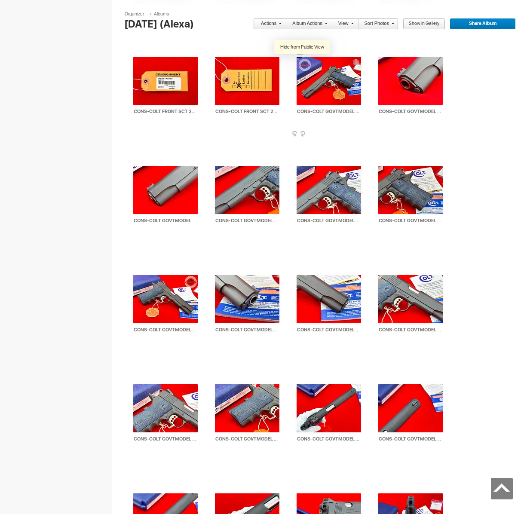
scroll to position [1345, 0]
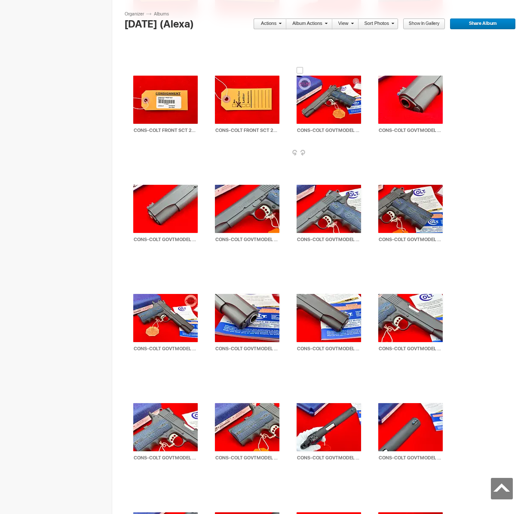
click at [300, 69] on div at bounding box center [299, 70] width 7 height 7
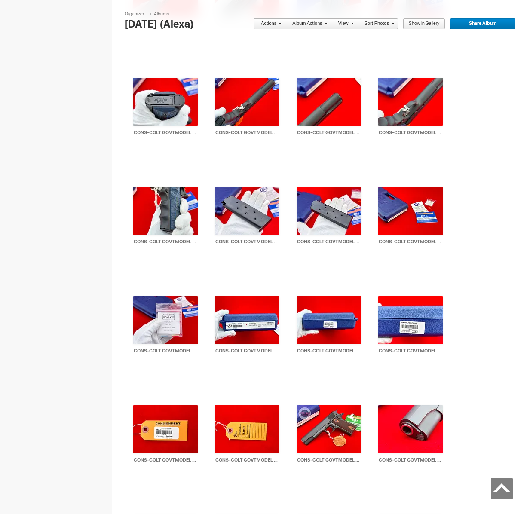
scroll to position [1822, 0]
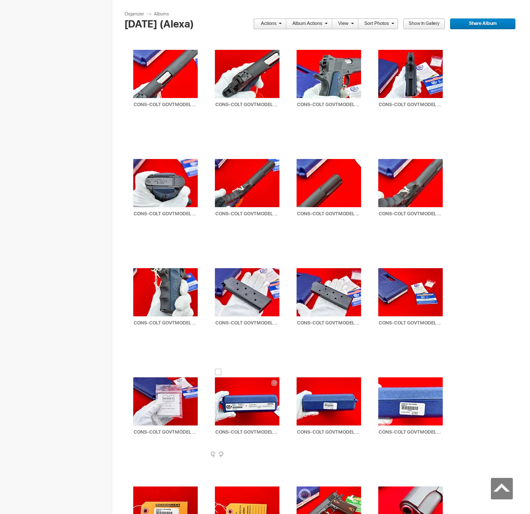
click at [216, 368] on div at bounding box center [218, 371] width 7 height 7
click at [268, 20] on link "Actions" at bounding box center [267, 23] width 28 height 11
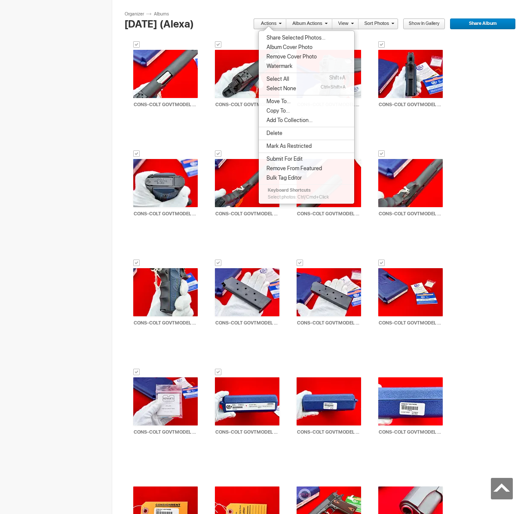
click at [280, 39] on span "Share Selected Photos..." at bounding box center [294, 37] width 61 height 7
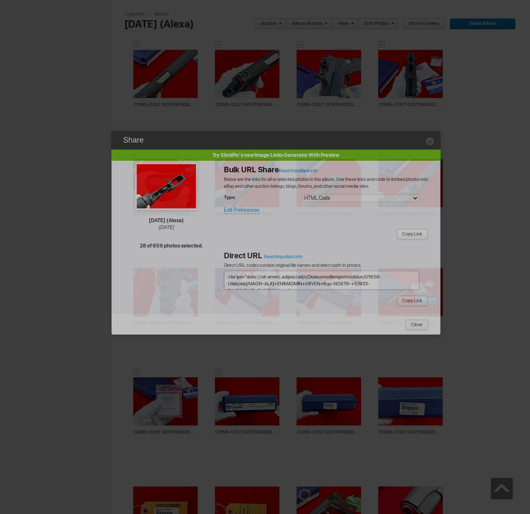
type textarea "<!-- [DOMAIN_NAME] image hosting. HTML Bulk Share code Starts Here --> <div sty…"
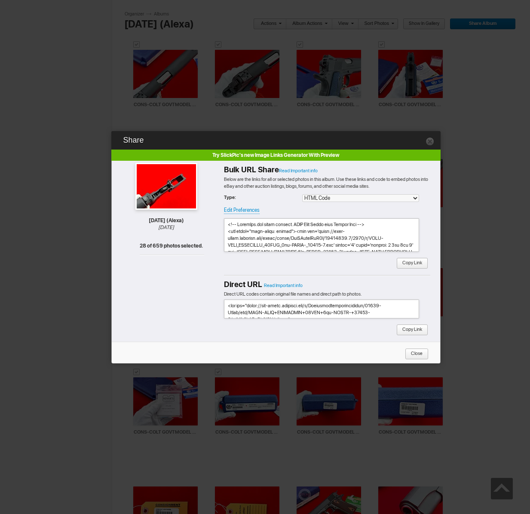
click at [408, 265] on span "Copy Link" at bounding box center [409, 263] width 26 height 11
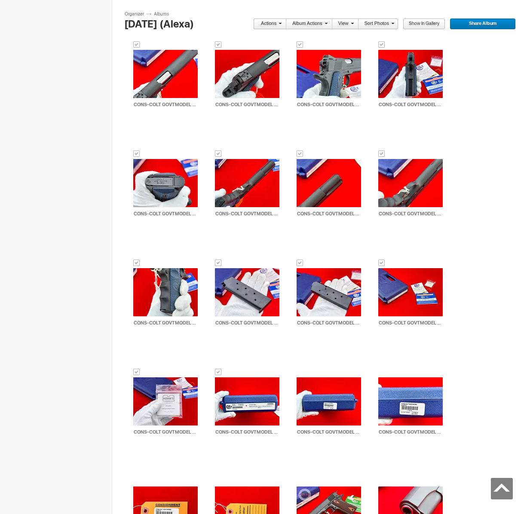
click at [272, 24] on link "Actions" at bounding box center [267, 23] width 28 height 11
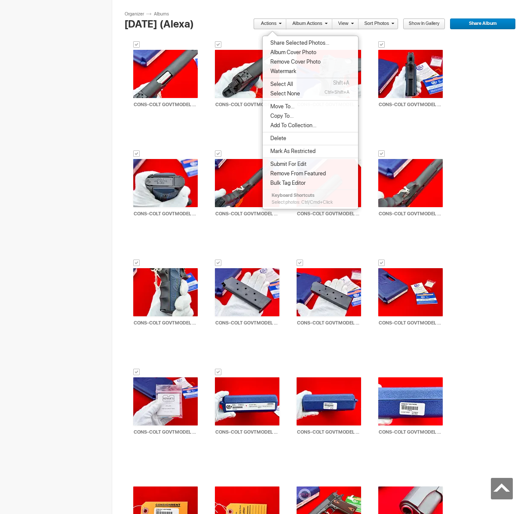
click at [286, 103] on span "Move To..." at bounding box center [281, 106] width 27 height 7
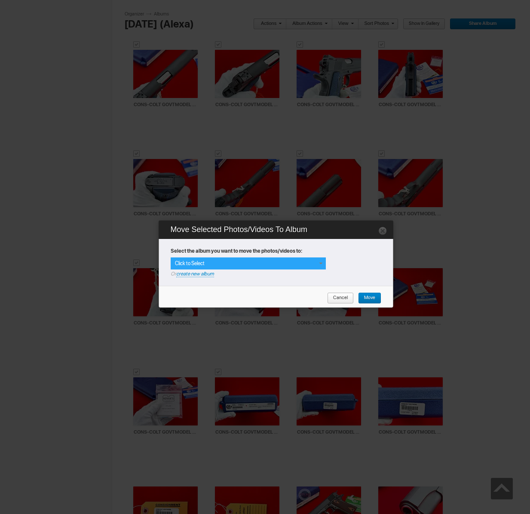
click at [314, 262] on div "Click to Select" at bounding box center [248, 263] width 155 height 12
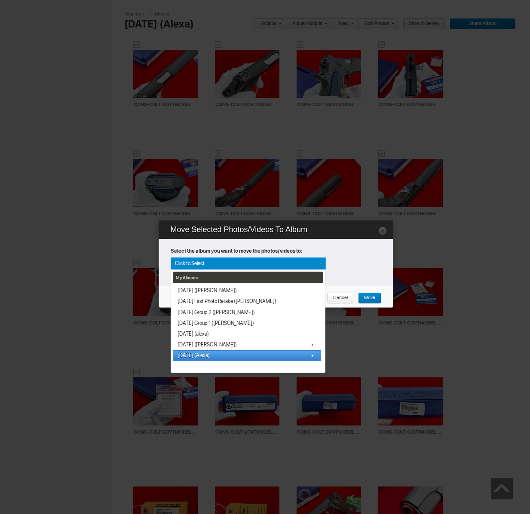
click at [204, 352] on span "[DATE] (Alexa)" at bounding box center [193, 355] width 32 height 7
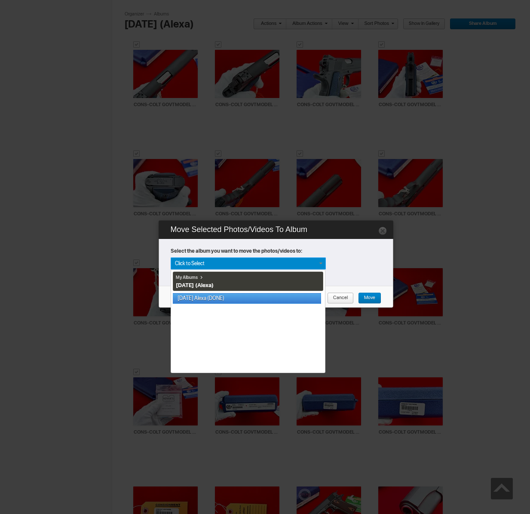
click at [219, 301] on link "[DATE] Alexa (DONE)" at bounding box center [247, 298] width 148 height 11
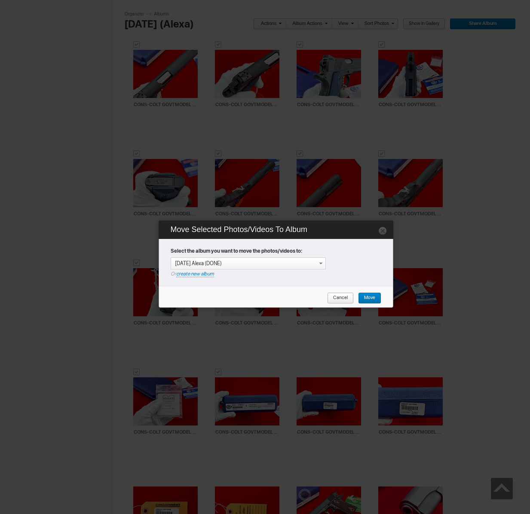
click at [371, 297] on span "Move" at bounding box center [366, 297] width 17 height 11
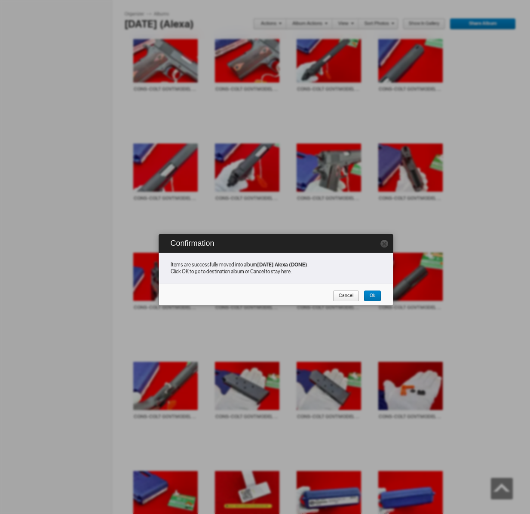
click at [339, 296] on span "Cancel" at bounding box center [342, 295] width 21 height 11
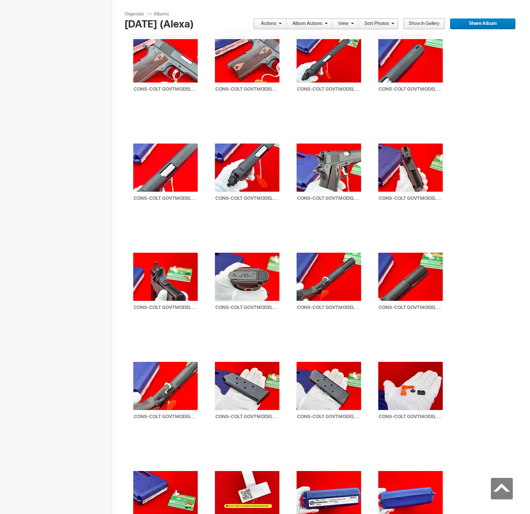
click at [275, 24] on link "Actions" at bounding box center [267, 23] width 28 height 11
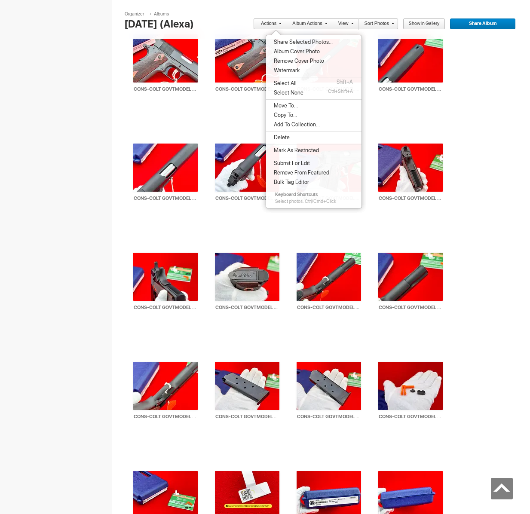
click at [279, 23] on span at bounding box center [278, 23] width 5 height 5
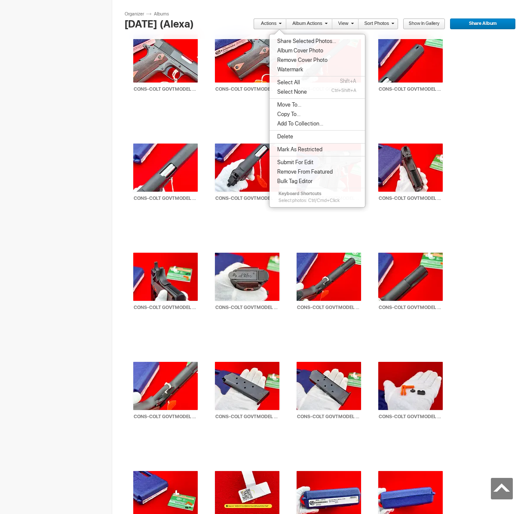
click at [279, 24] on span at bounding box center [278, 23] width 5 height 5
click at [272, 13] on section "Actions Album Actions Actions View Sort Albums Sort Photos Show in Gallery Shar…" at bounding box center [323, 25] width 397 height 27
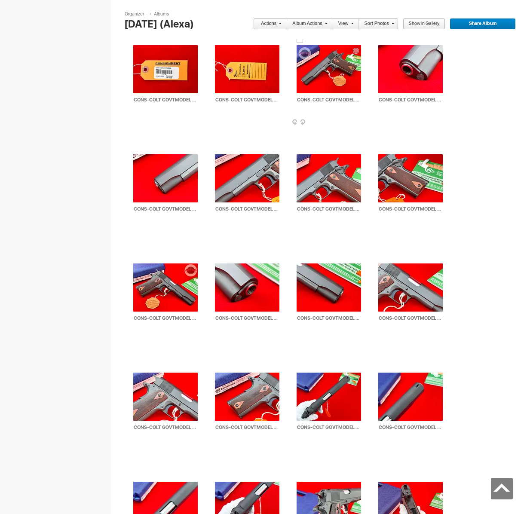
scroll to position [1443, 0]
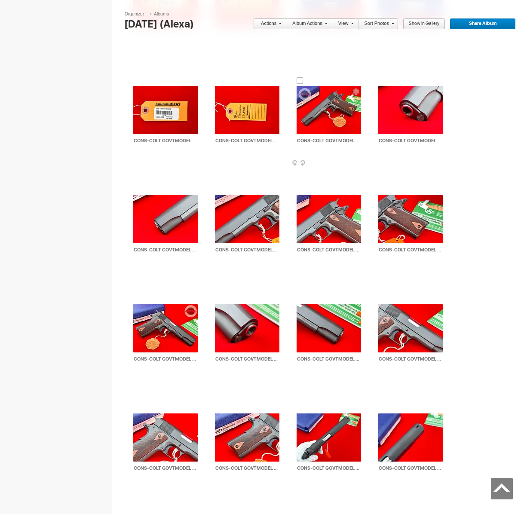
click at [300, 81] on div at bounding box center [299, 80] width 7 height 7
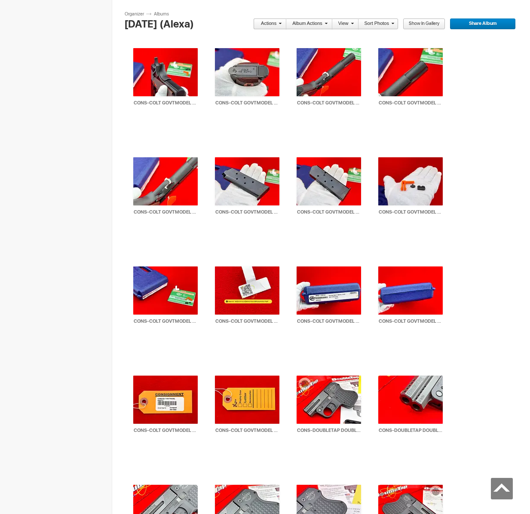
scroll to position [2075, 0]
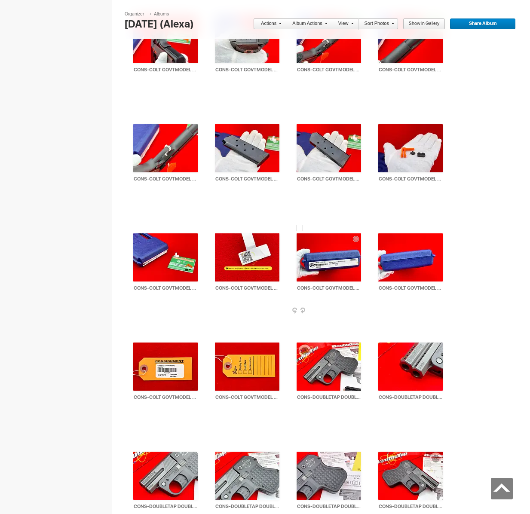
click at [299, 225] on div at bounding box center [299, 228] width 7 height 7
click at [269, 23] on link "Actions" at bounding box center [267, 23] width 28 height 11
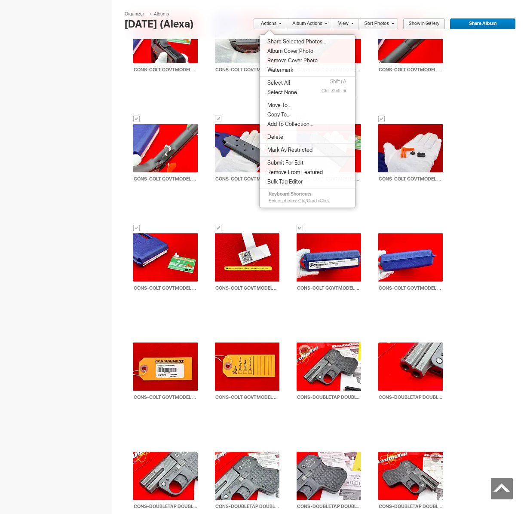
click at [291, 42] on span "Share Selected Photos..." at bounding box center [295, 41] width 61 height 7
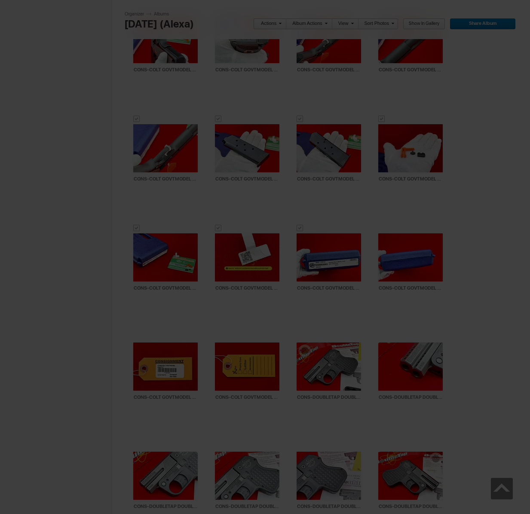
scroll to position [2077, 0]
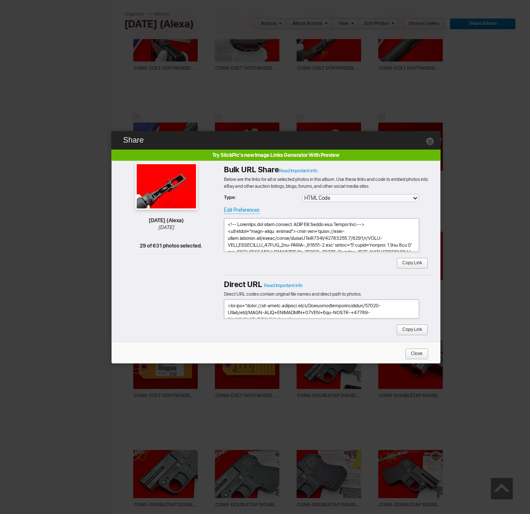
type textarea "<!-- [DOMAIN_NAME] image hosting. HTML Bulk Share code Starts Here --> <div sty…"
click at [408, 266] on span "Copy Link" at bounding box center [409, 263] width 26 height 11
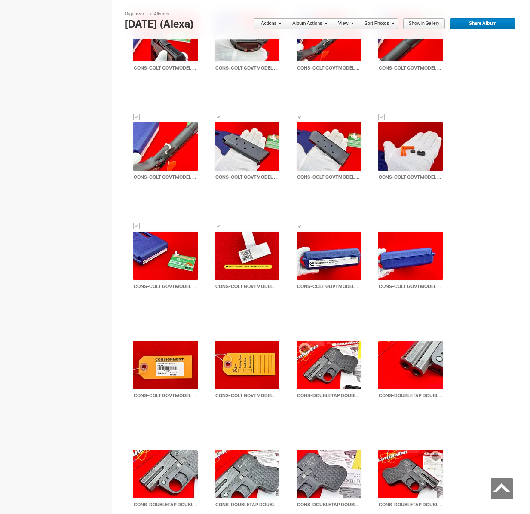
click at [270, 26] on link "Actions" at bounding box center [267, 23] width 28 height 11
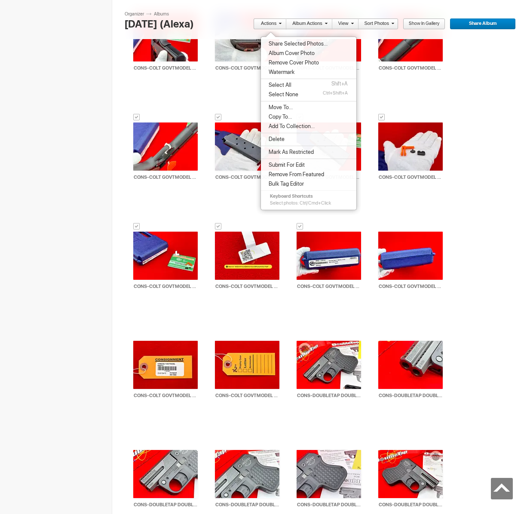
click at [278, 107] on span "Move To..." at bounding box center [279, 107] width 27 height 7
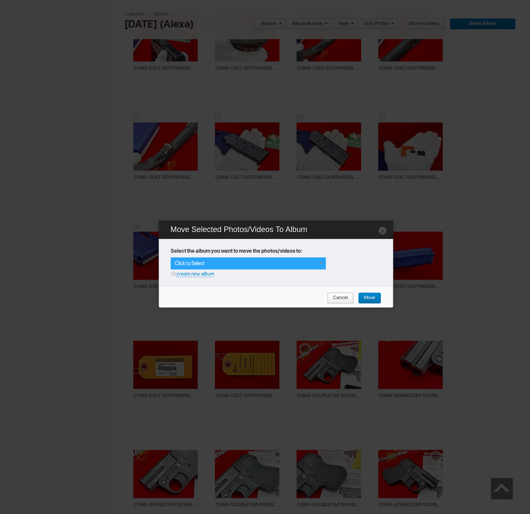
click at [303, 269] on div "Click to Select" at bounding box center [248, 263] width 155 height 12
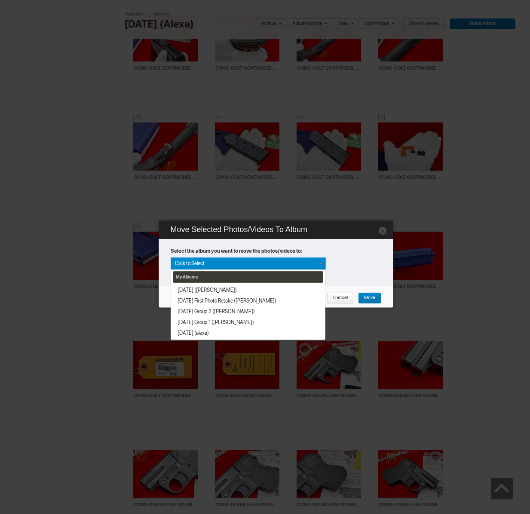
click at [302, 262] on div "My Albums [DATE] (alexa) [DATE] First Photo Retake ([PERSON_NAME]) [DATE] Group…" at bounding box center [248, 263] width 155 height 12
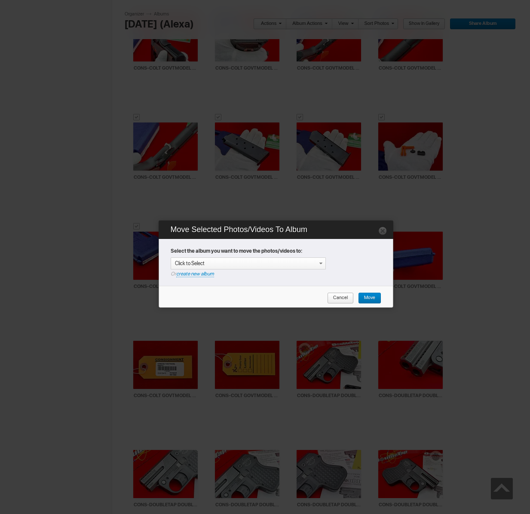
click at [254, 270] on icon "Or create new album" at bounding box center [277, 273] width 213 height 8
click at [253, 262] on div "Click to Select" at bounding box center [248, 263] width 155 height 12
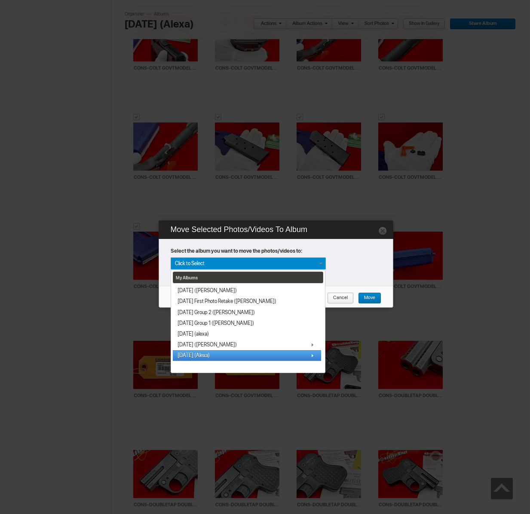
click at [190, 357] on span "[DATE] (Alexa)" at bounding box center [193, 355] width 32 height 7
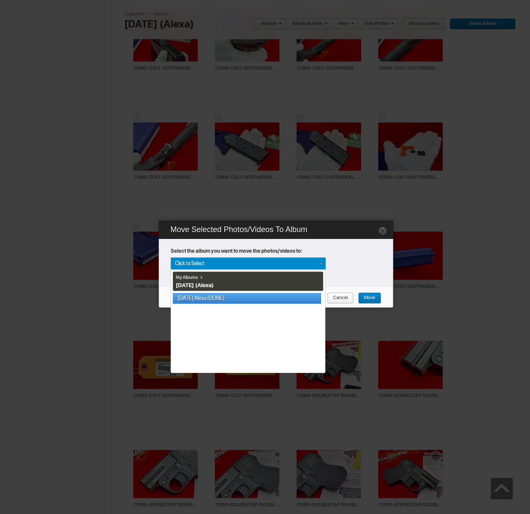
click at [201, 298] on link "[DATE] Alexa (DONE)" at bounding box center [247, 298] width 148 height 11
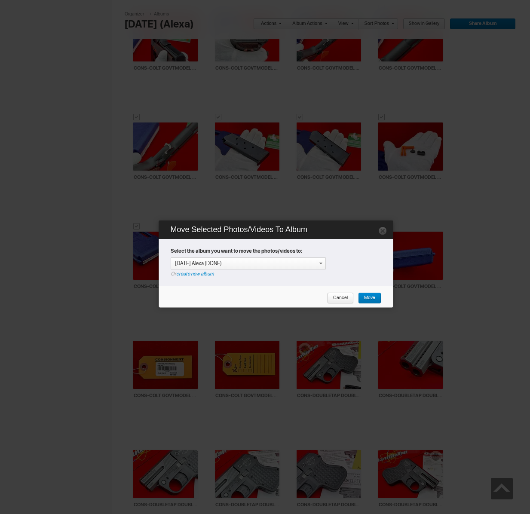
click at [368, 298] on span "Move" at bounding box center [366, 297] width 17 height 11
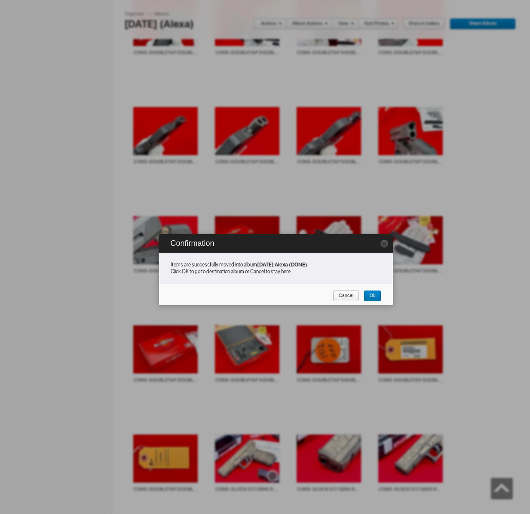
click at [341, 296] on span "Cancel" at bounding box center [342, 295] width 21 height 11
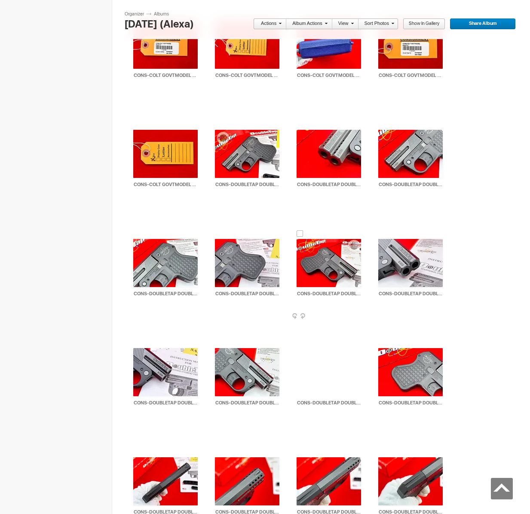
scroll to position [1494, 0]
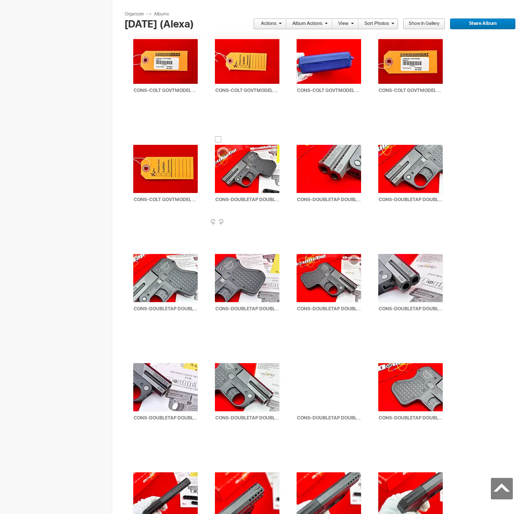
click at [218, 139] on div at bounding box center [218, 139] width 7 height 7
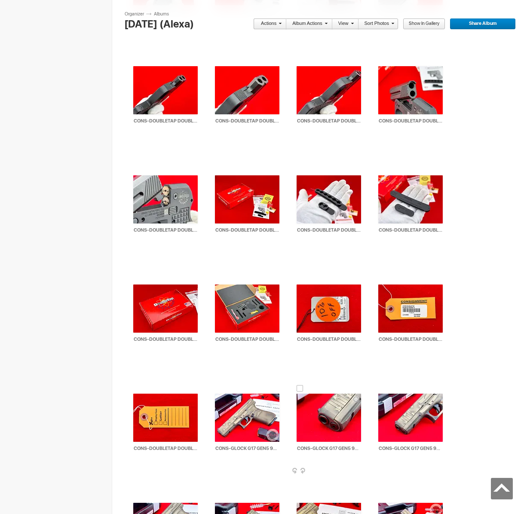
scroll to position [2126, 0]
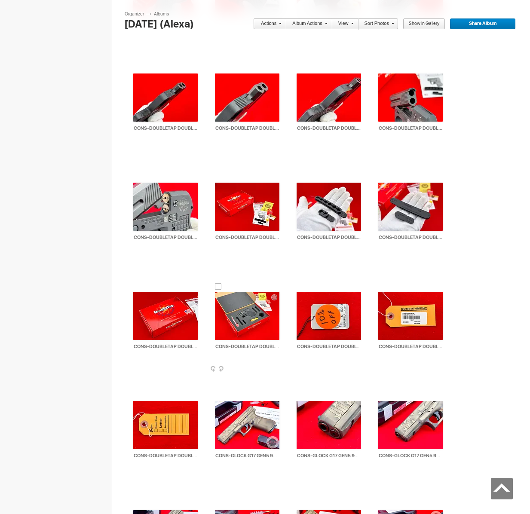
click at [216, 283] on div at bounding box center [218, 286] width 7 height 7
click at [281, 23] on span at bounding box center [278, 23] width 5 height 5
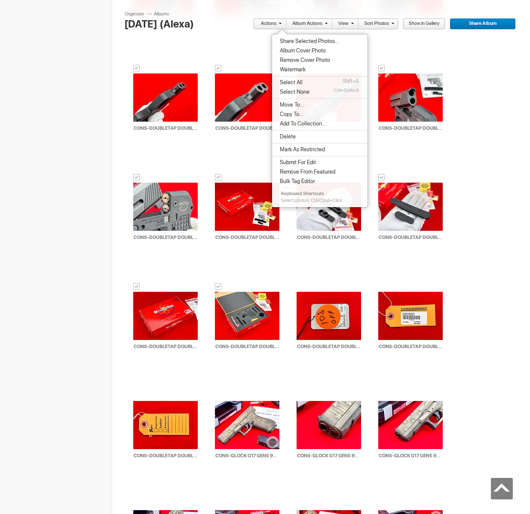
click at [299, 42] on span "Share Selected Photos..." at bounding box center [307, 41] width 61 height 7
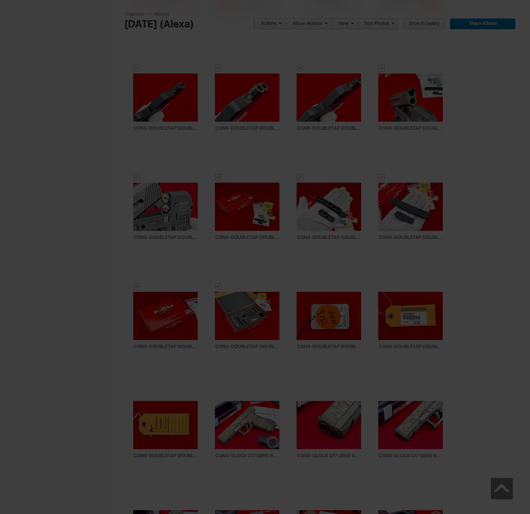
type textarea "<!-- [DOMAIN_NAME] image hosting. HTML Bulk Share code Starts Here --> <div sty…"
